Goal: Information Seeking & Learning: Learn about a topic

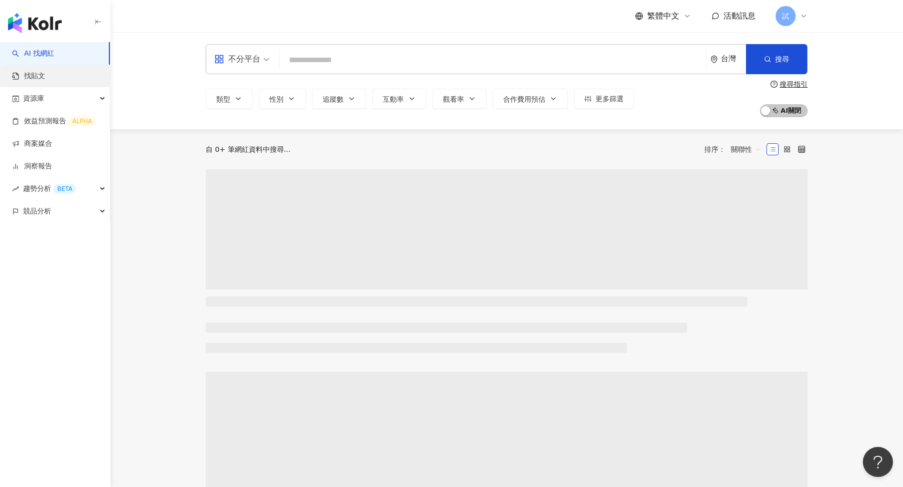
click at [45, 73] on link "找貼文" at bounding box center [28, 76] width 33 height 10
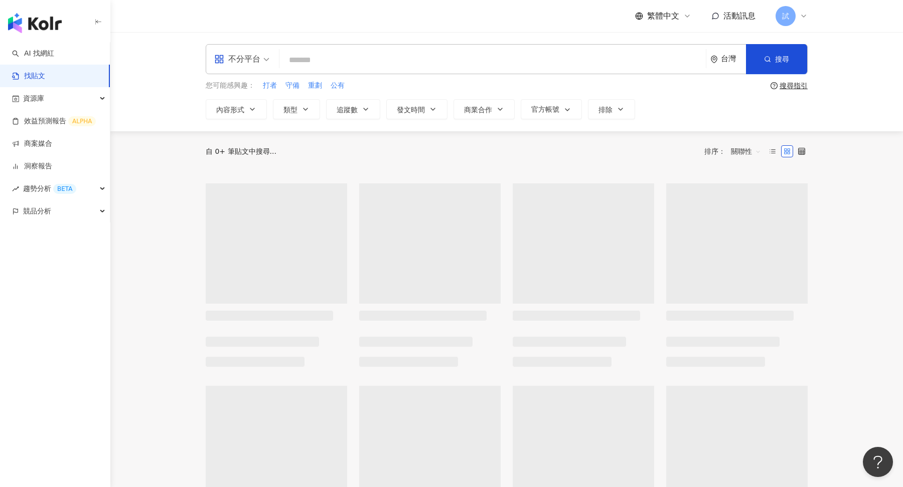
click at [318, 66] on input "search" at bounding box center [492, 60] width 418 height 22
type input "*"
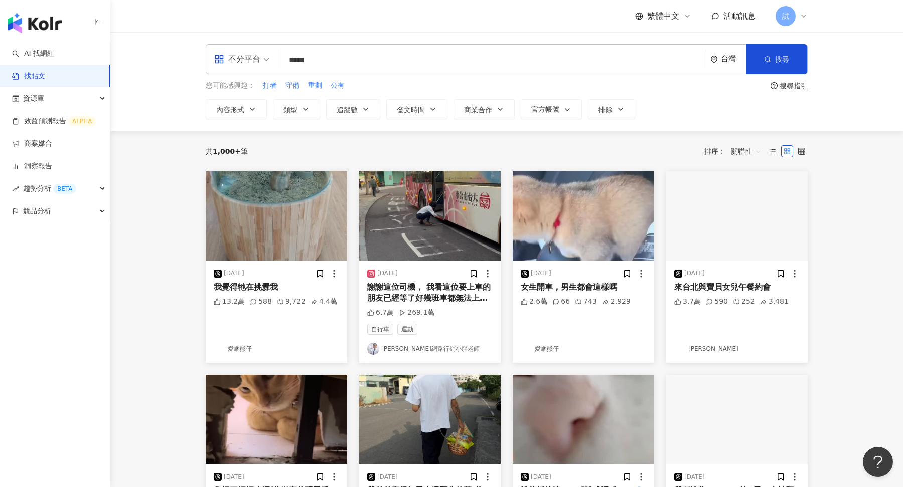
type input "*****"
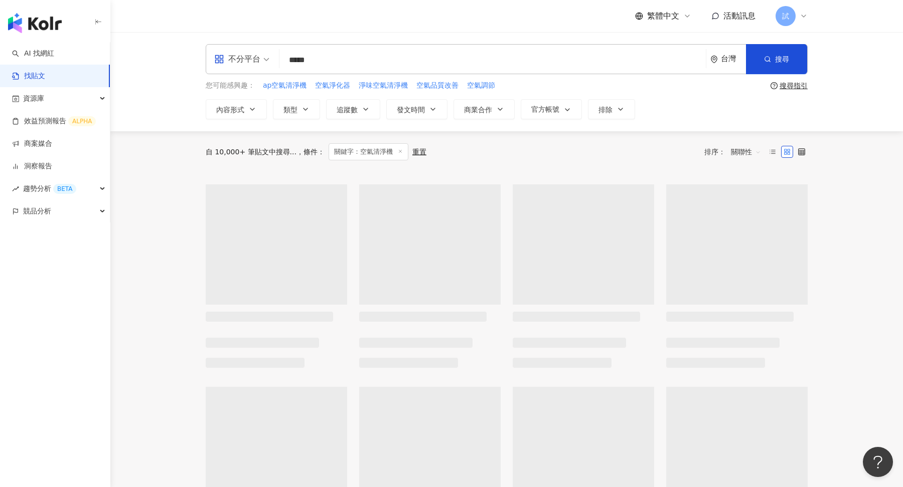
click at [751, 155] on span "關聯性" at bounding box center [746, 152] width 30 height 16
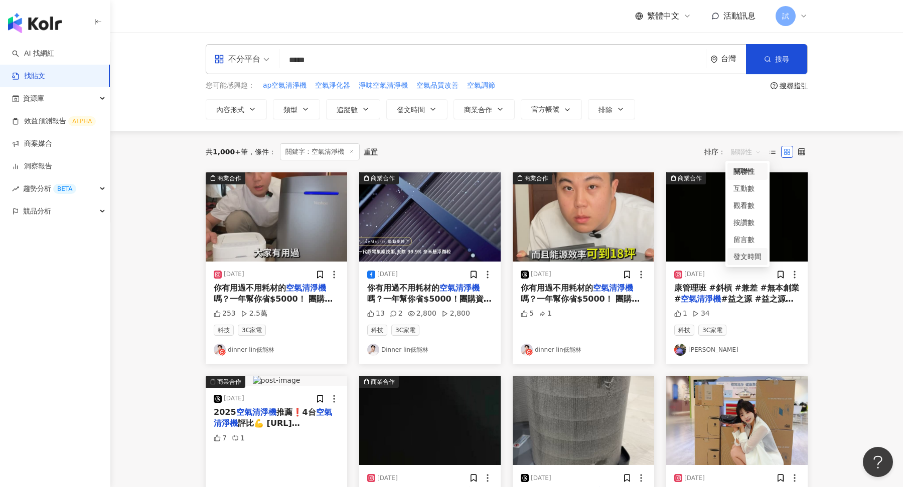
click at [743, 254] on div "發文時間" at bounding box center [747, 256] width 28 height 11
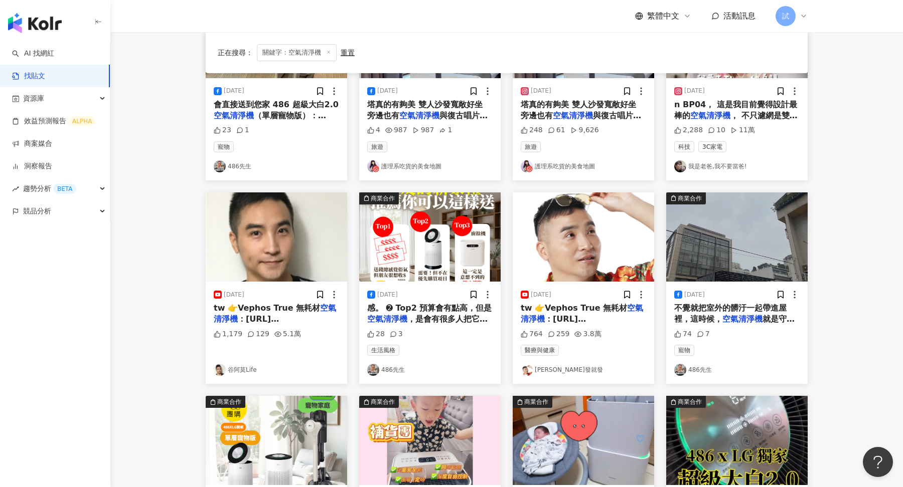
scroll to position [178, 0]
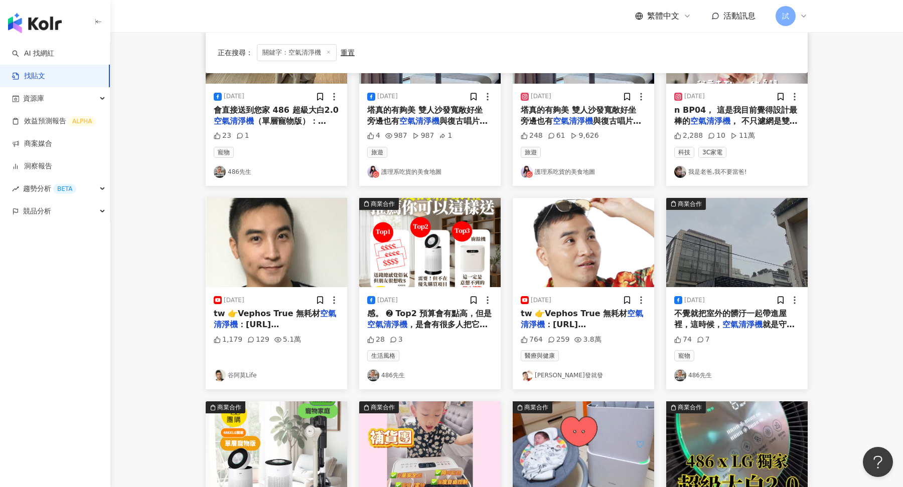
click at [749, 121] on span "， 不只濾網是雙層設計加倍放心" at bounding box center [735, 126] width 123 height 21
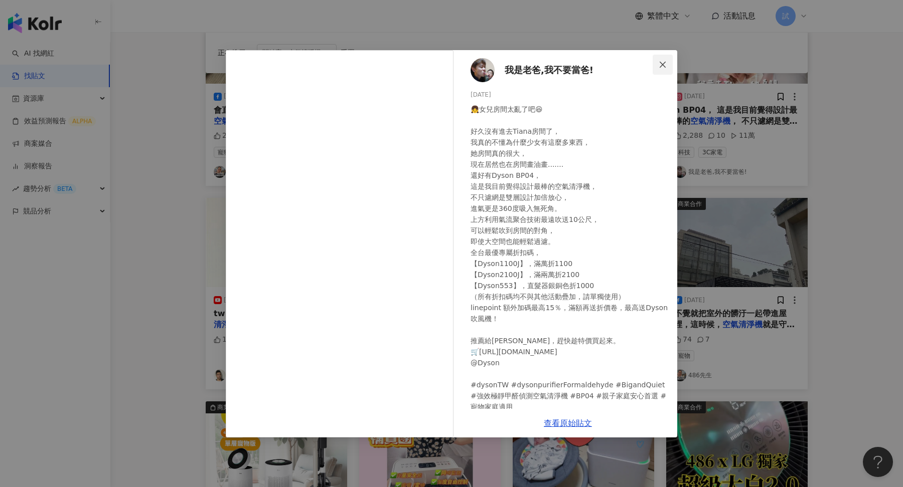
click at [657, 65] on span "Close" at bounding box center [663, 65] width 20 height 8
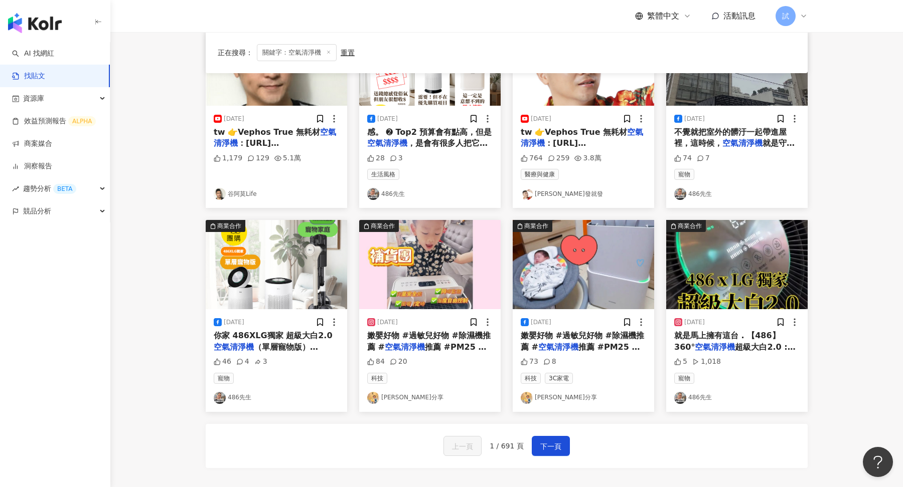
scroll to position [392, 0]
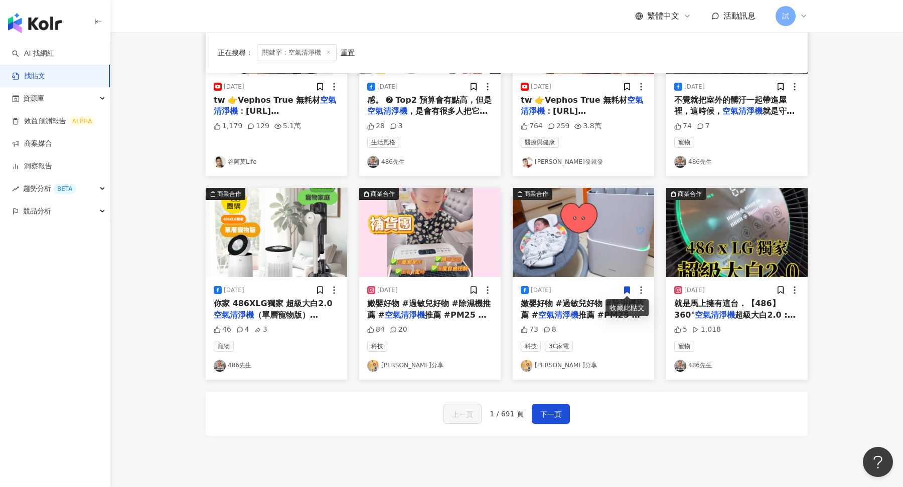
click at [596, 304] on span "嫩嬰好物 #過敏兒好物 #除濕機推薦 #" at bounding box center [582, 309] width 123 height 21
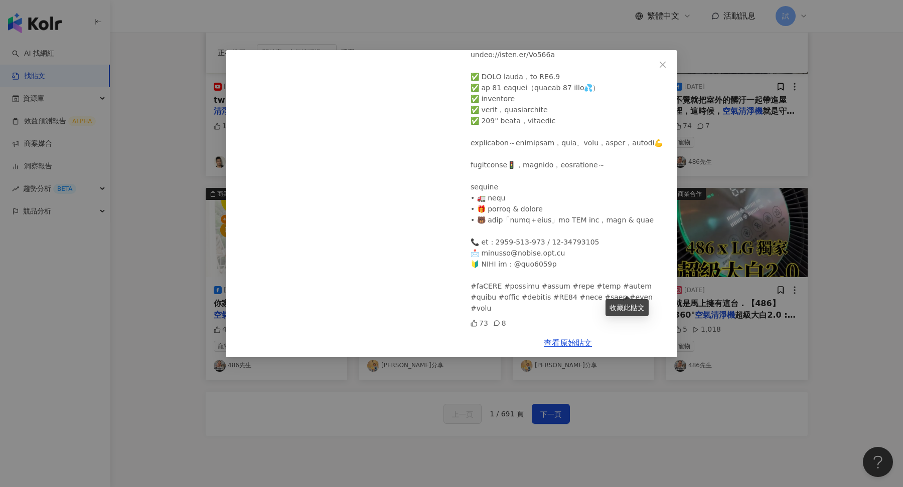
scroll to position [297, 0]
click at [522, 299] on div at bounding box center [569, 93] width 199 height 441
drag, startPoint x: 510, startPoint y: 287, endPoint x: 559, endPoint y: 286, distance: 49.7
click at [559, 286] on div at bounding box center [569, 93] width 199 height 441
copy div "#雨季必備 #育"
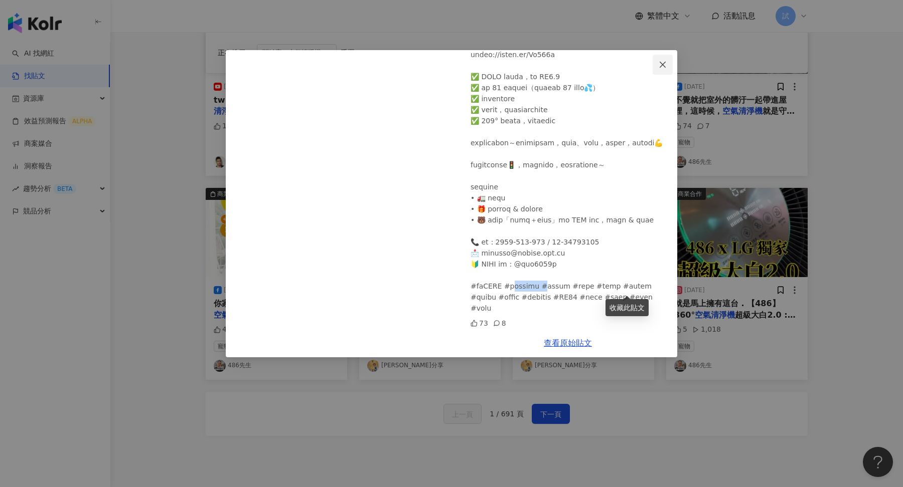
click at [657, 62] on span "Close" at bounding box center [663, 65] width 20 height 8
